Goal: Book appointment/travel/reservation

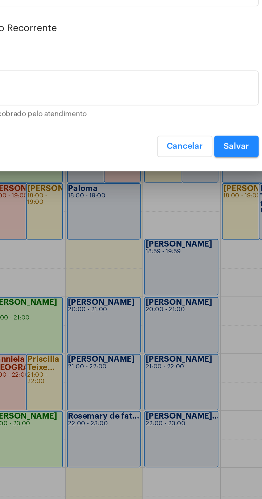
click at [169, 334] on button "Cancelar" at bounding box center [171, 330] width 25 height 10
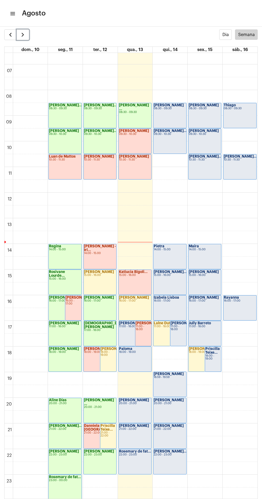
click at [26, 34] on button "button" at bounding box center [23, 34] width 13 height 11
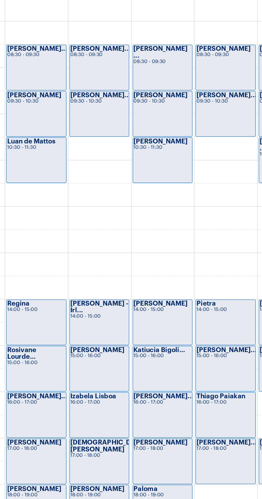
scroll to position [149, 0]
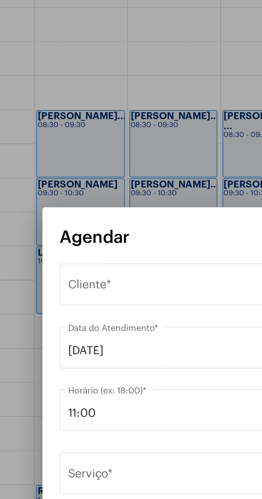
click at [50, 143] on div at bounding box center [131, 249] width 262 height 499
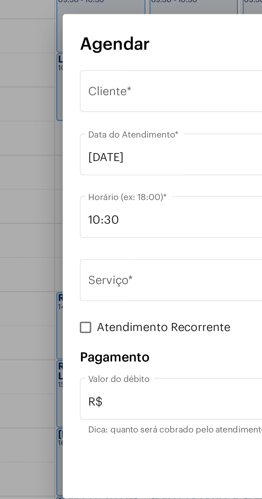
click at [94, 188] on span "Selecione o Cliente" at bounding box center [128, 188] width 136 height 5
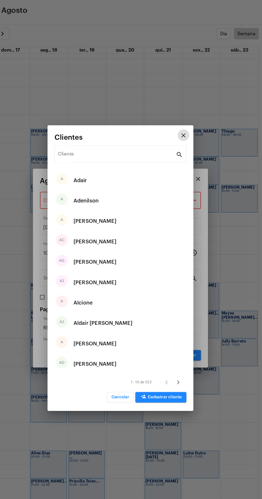
click at [79, 144] on input "Cliente" at bounding box center [128, 146] width 108 height 5
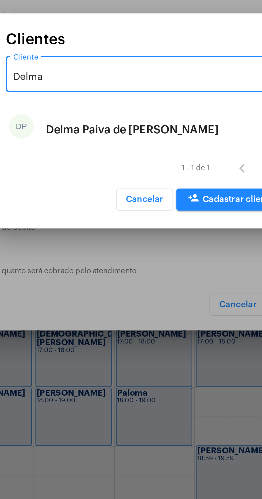
type input "Delma"
click at [148, 251] on div "Delma Paiva de [PERSON_NAME]" at bounding box center [125, 253] width 75 height 16
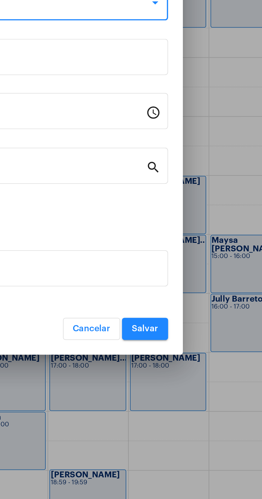
click at [192, 311] on div "R$ Valor do débito" at bounding box center [130, 302] width 141 height 17
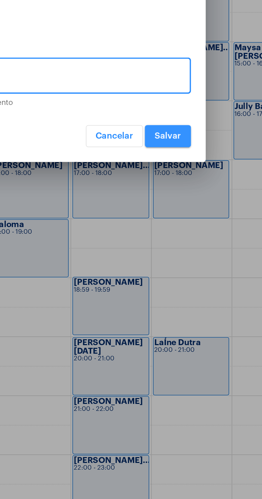
click at [194, 329] on span "Salvar" at bounding box center [194, 330] width 11 height 4
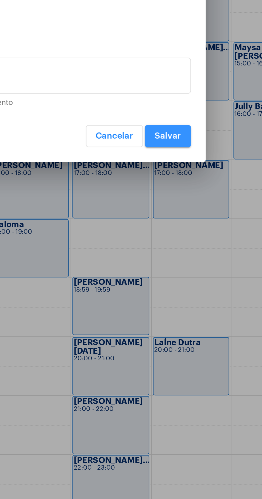
click at [195, 328] on span "Salvar" at bounding box center [194, 330] width 11 height 4
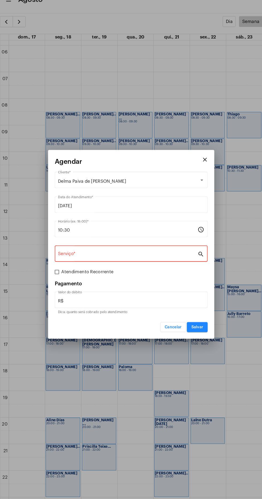
click at [143, 260] on input "Serviço *" at bounding box center [127, 259] width 135 height 5
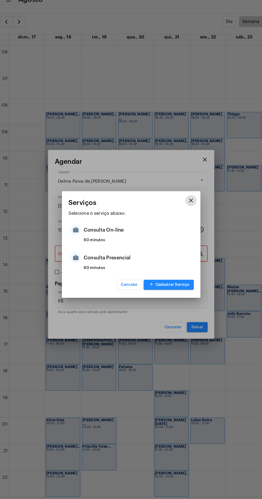
click at [126, 264] on div "Consulta Presencial" at bounding box center [137, 263] width 105 height 16
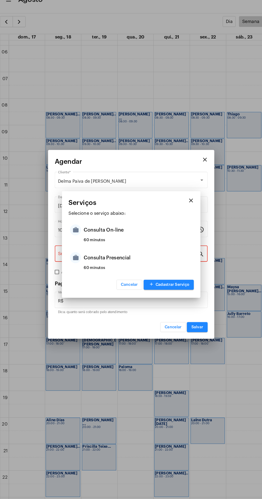
type input "Consulta Presencial"
type input "R$ 150"
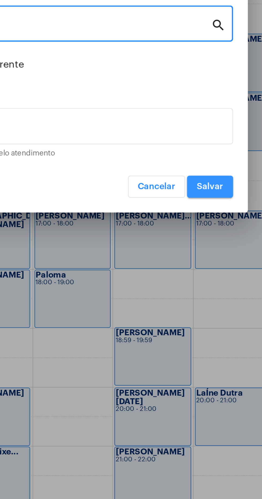
click at [196, 330] on span "Salvar" at bounding box center [194, 330] width 11 height 4
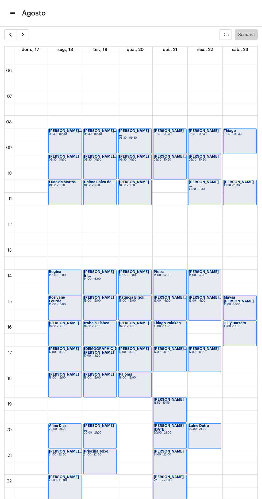
scroll to position [133, 0]
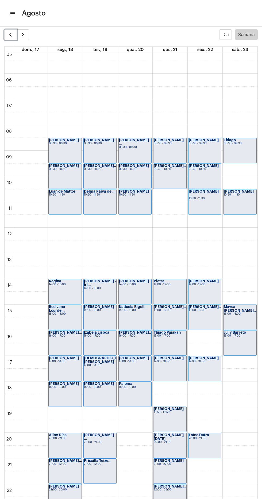
click at [7, 36] on span "button" at bounding box center [10, 35] width 6 height 6
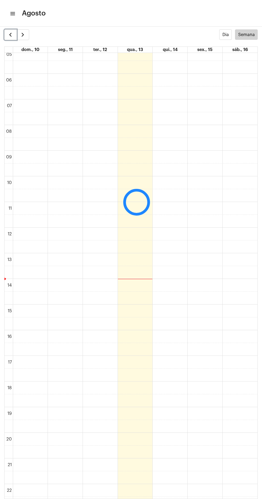
scroll to position [155, 0]
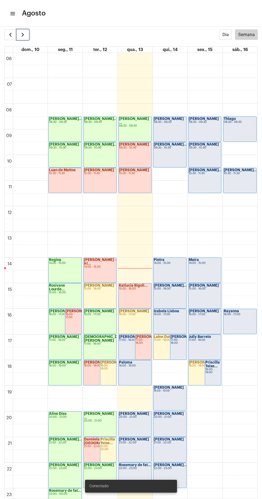
click at [28, 30] on button "button" at bounding box center [23, 34] width 13 height 11
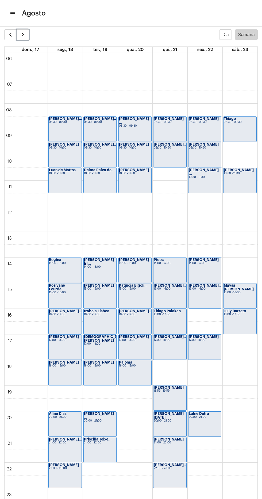
click at [25, 36] on span "button" at bounding box center [23, 35] width 6 height 6
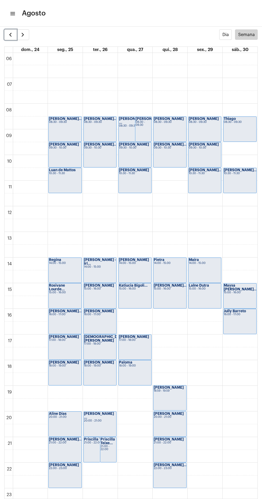
click at [11, 34] on span "button" at bounding box center [10, 35] width 6 height 6
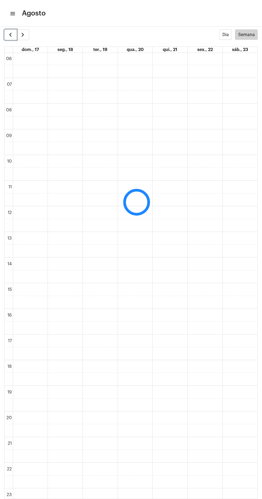
click at [12, 37] on span "button" at bounding box center [10, 35] width 6 height 6
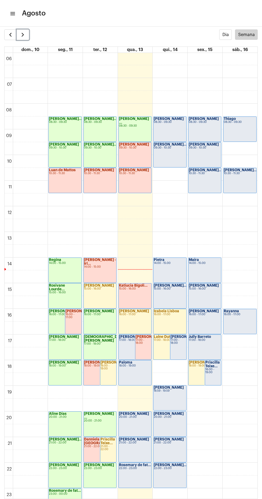
click at [22, 36] on span "button" at bounding box center [23, 35] width 6 height 6
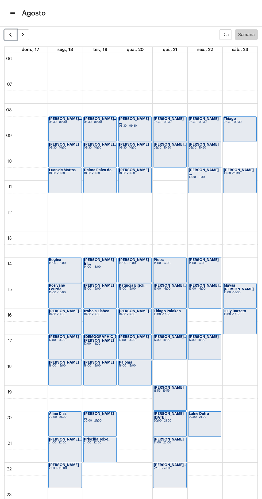
click at [9, 32] on span "button" at bounding box center [10, 35] width 6 height 6
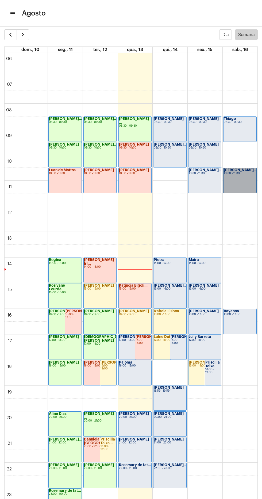
click at [237, 184] on link "[PERSON_NAME]... 10:30 - 11:30" at bounding box center [239, 180] width 33 height 25
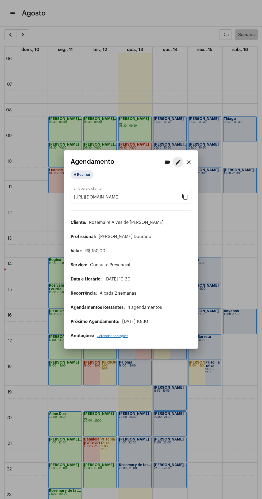
click at [177, 162] on mat-icon "edit" at bounding box center [178, 162] width 6 height 6
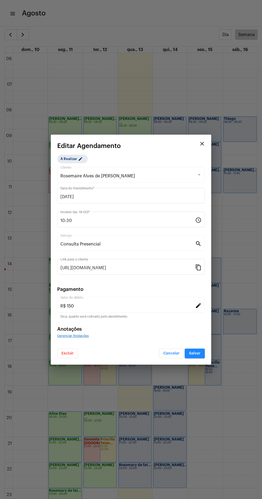
click at [137, 221] on input "10:30" at bounding box center [127, 220] width 135 height 5
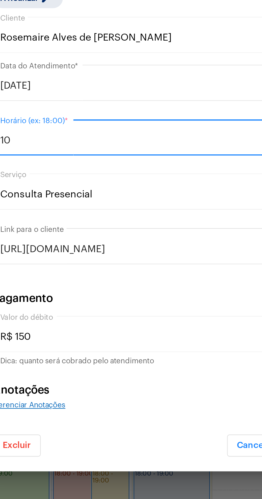
type input "1"
type input "09:30"
click at [72, 196] on input "[DATE]" at bounding box center [130, 197] width 141 height 5
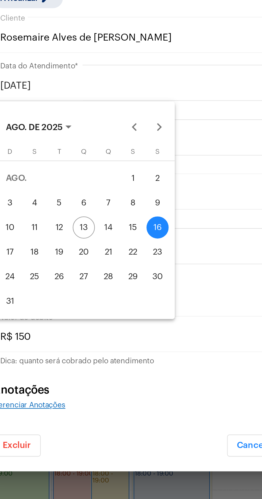
click at [129, 269] on div "23" at bounding box center [129, 270] width 10 height 10
type input "[DATE]"
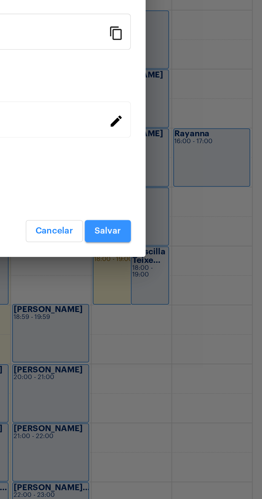
click at [198, 353] on span "Salvar" at bounding box center [194, 354] width 11 height 4
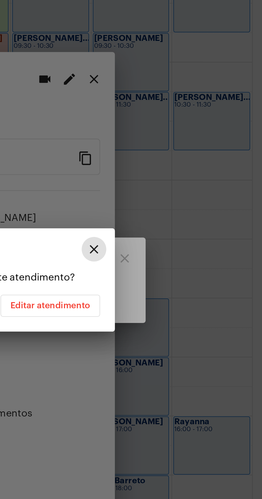
click at [180, 261] on span "Editar atendimento" at bounding box center [169, 261] width 35 height 4
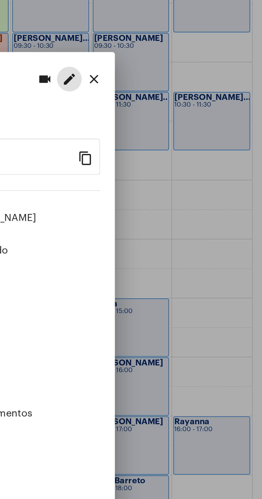
click at [246, 268] on div at bounding box center [131, 249] width 262 height 499
